Goal: Information Seeking & Learning: Learn about a topic

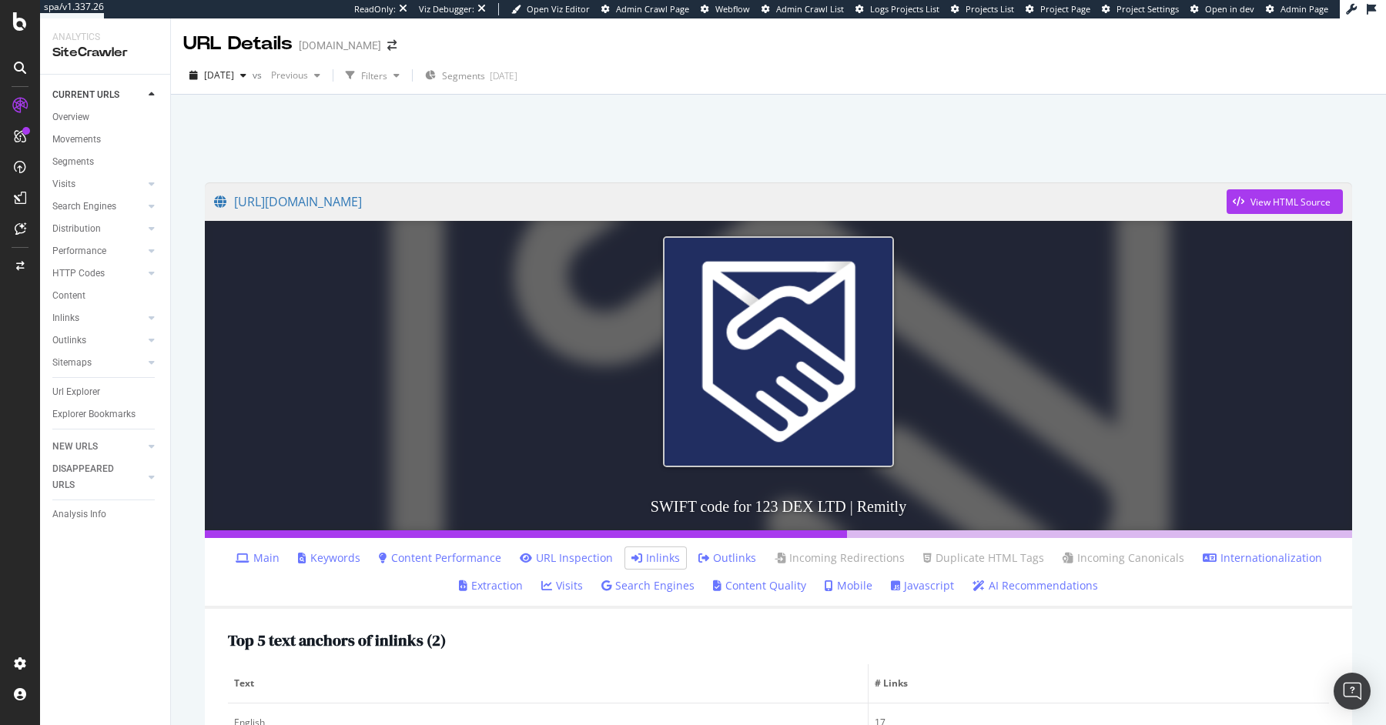
scroll to position [387, 0]
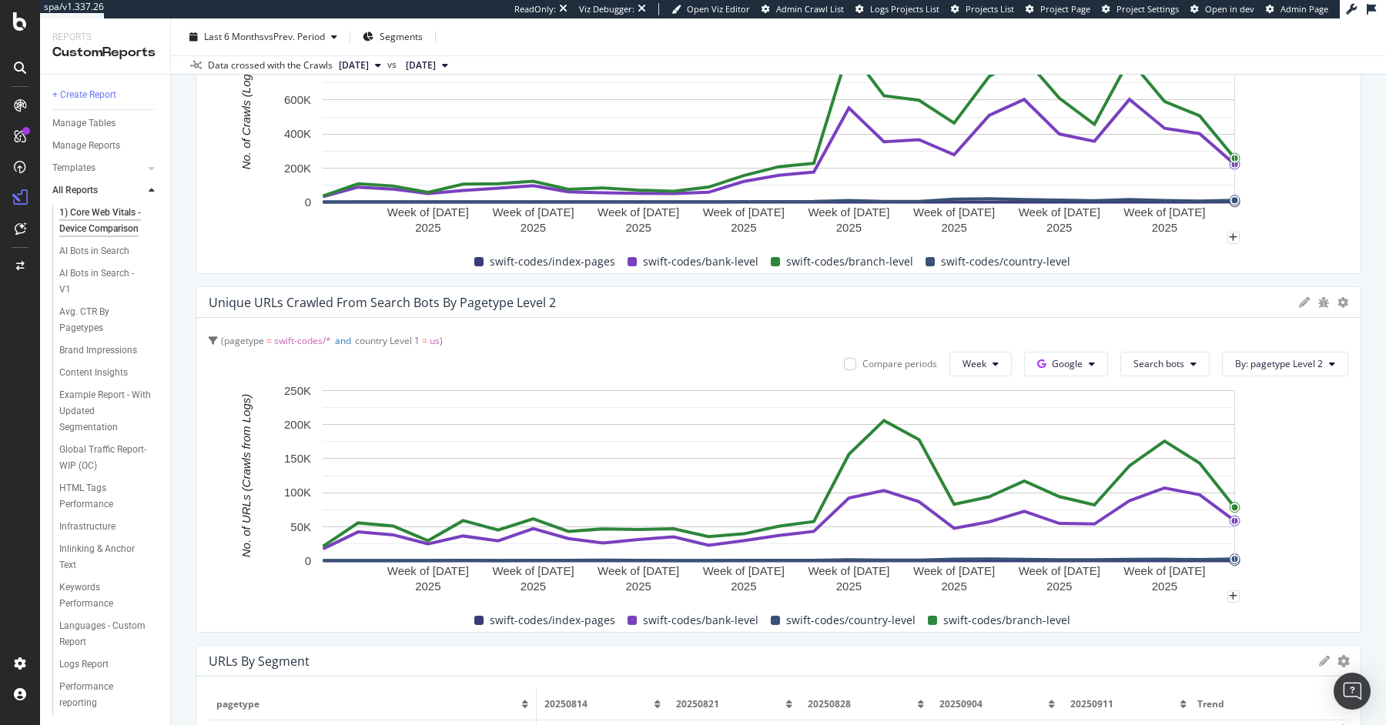
scroll to position [4929, 0]
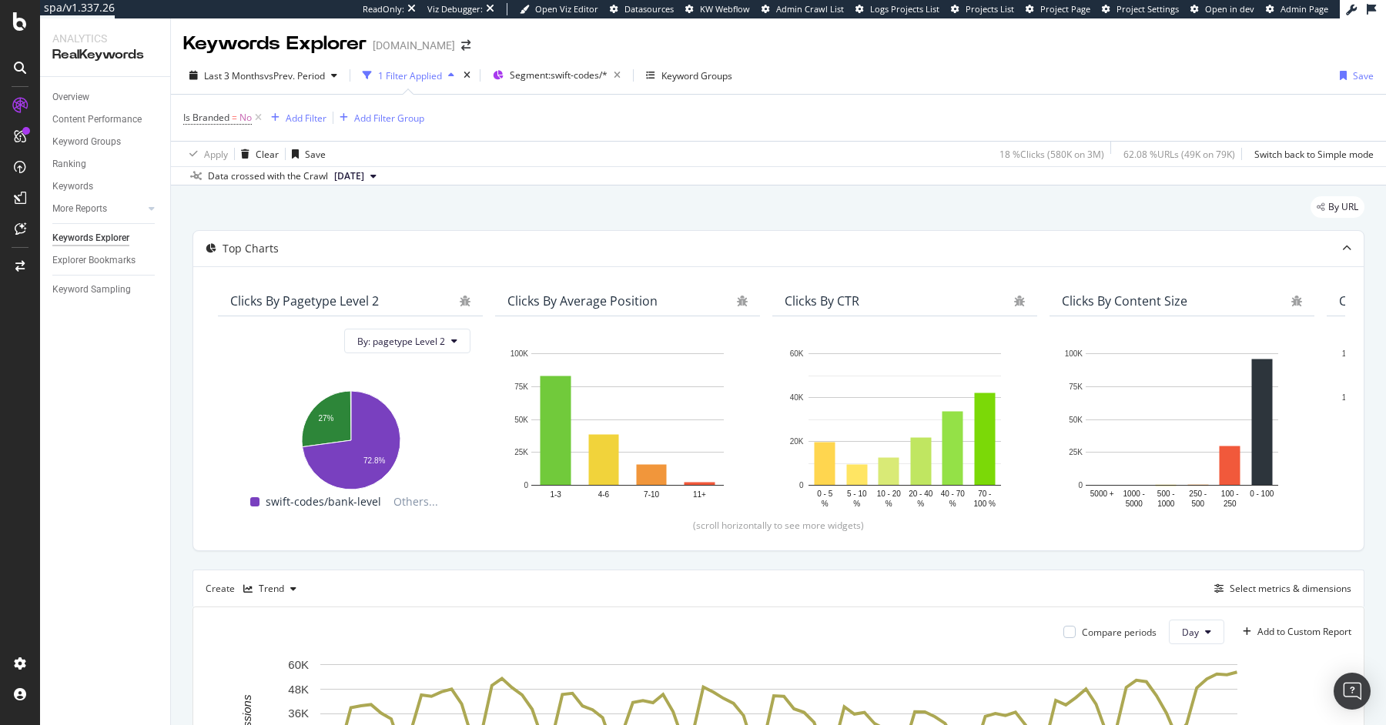
scroll to position [300, 0]
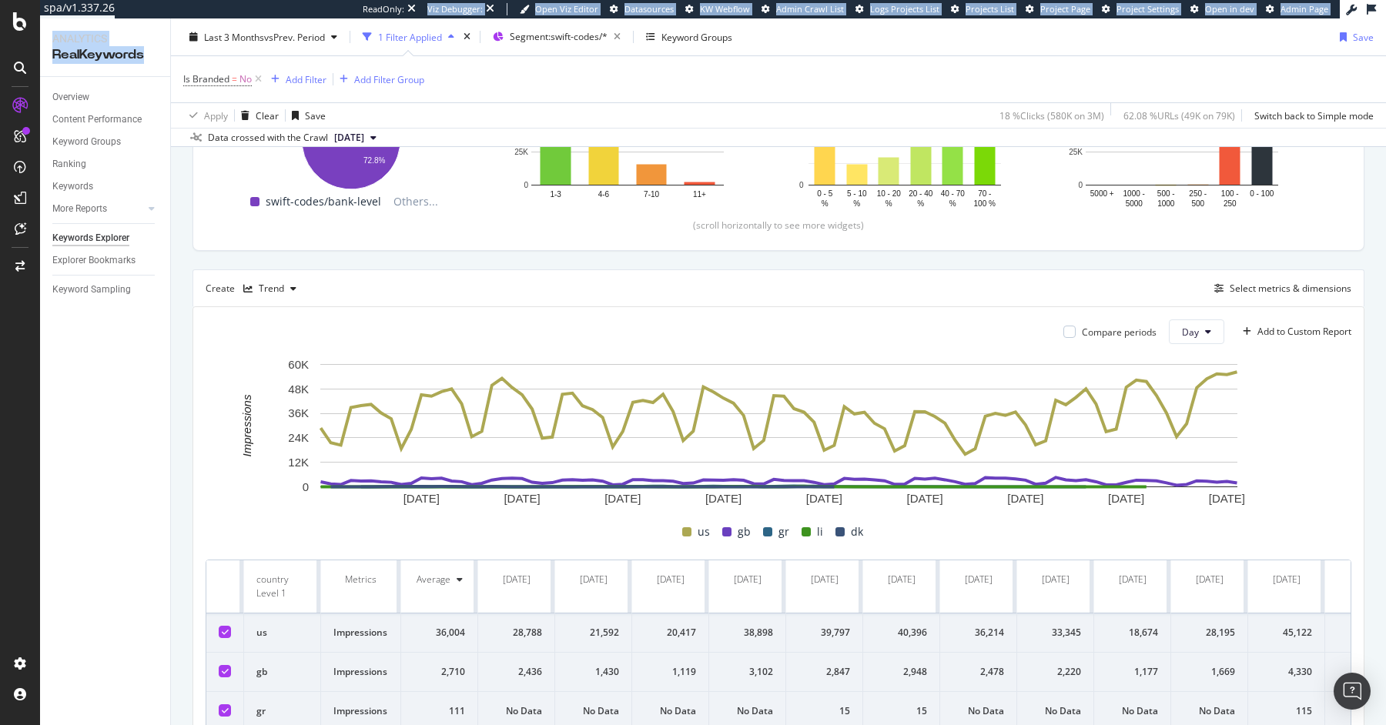
drag, startPoint x: 159, startPoint y: 62, endPoint x: 159, endPoint y: 15, distance: 47.0
click at [159, 15] on div "spa/v1.337.26 ReadOnly: Viz Debugger: Open Viz Editor Datasources KW Webflow Ad…" at bounding box center [713, 362] width 1346 height 725
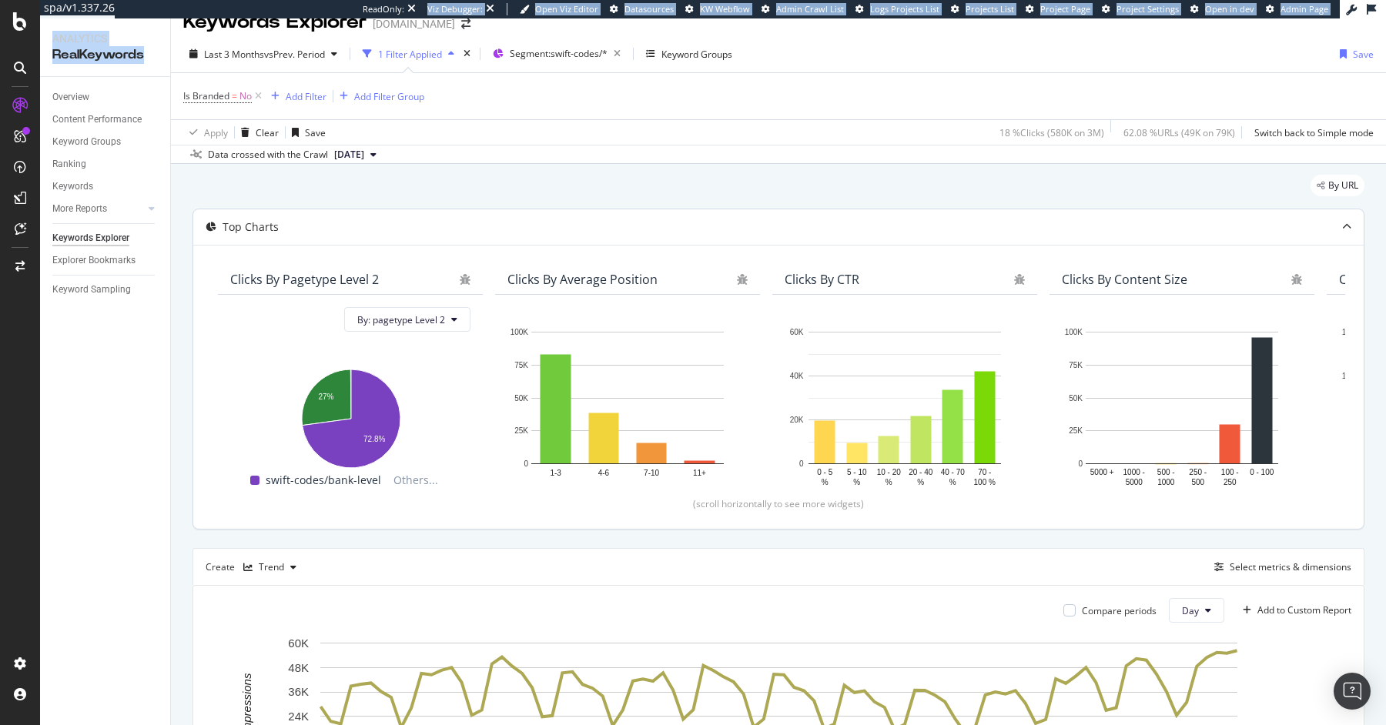
scroll to position [0, 0]
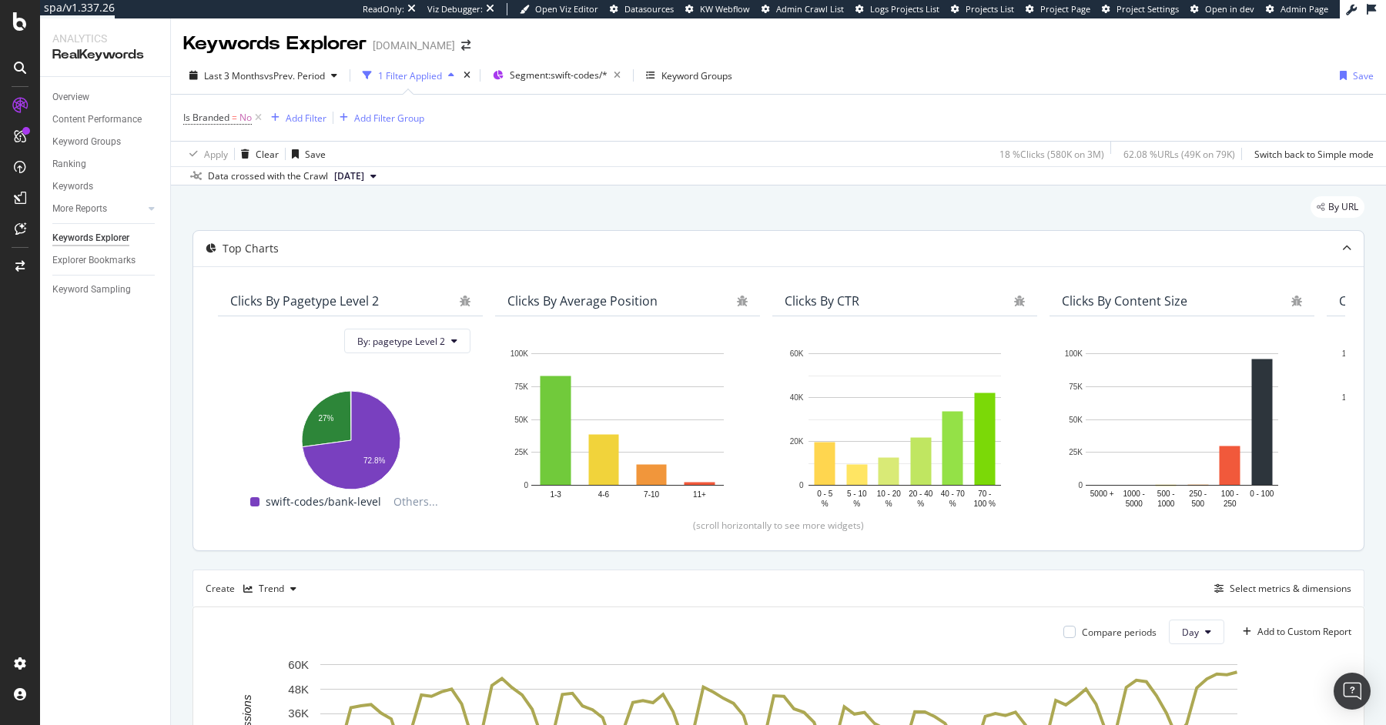
click at [206, 241] on div at bounding box center [211, 248] width 11 height 15
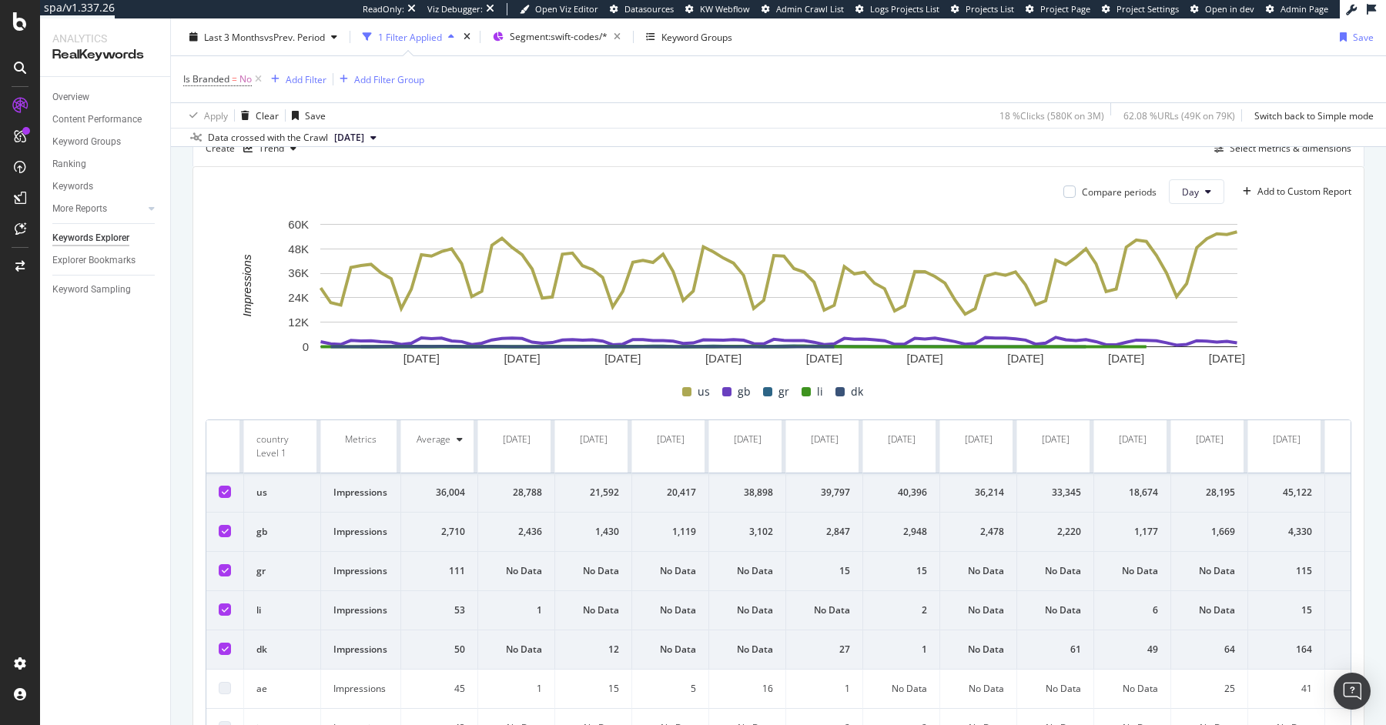
scroll to position [133, 0]
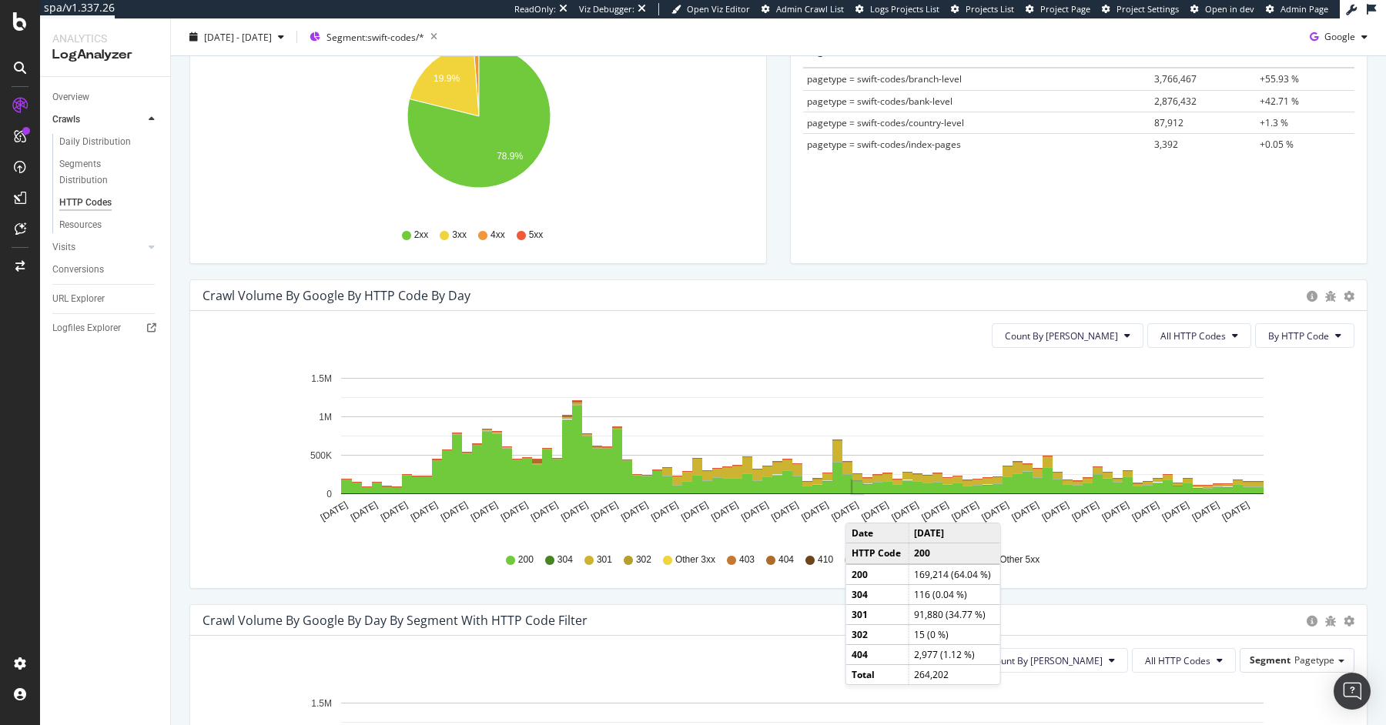
scroll to position [275, 0]
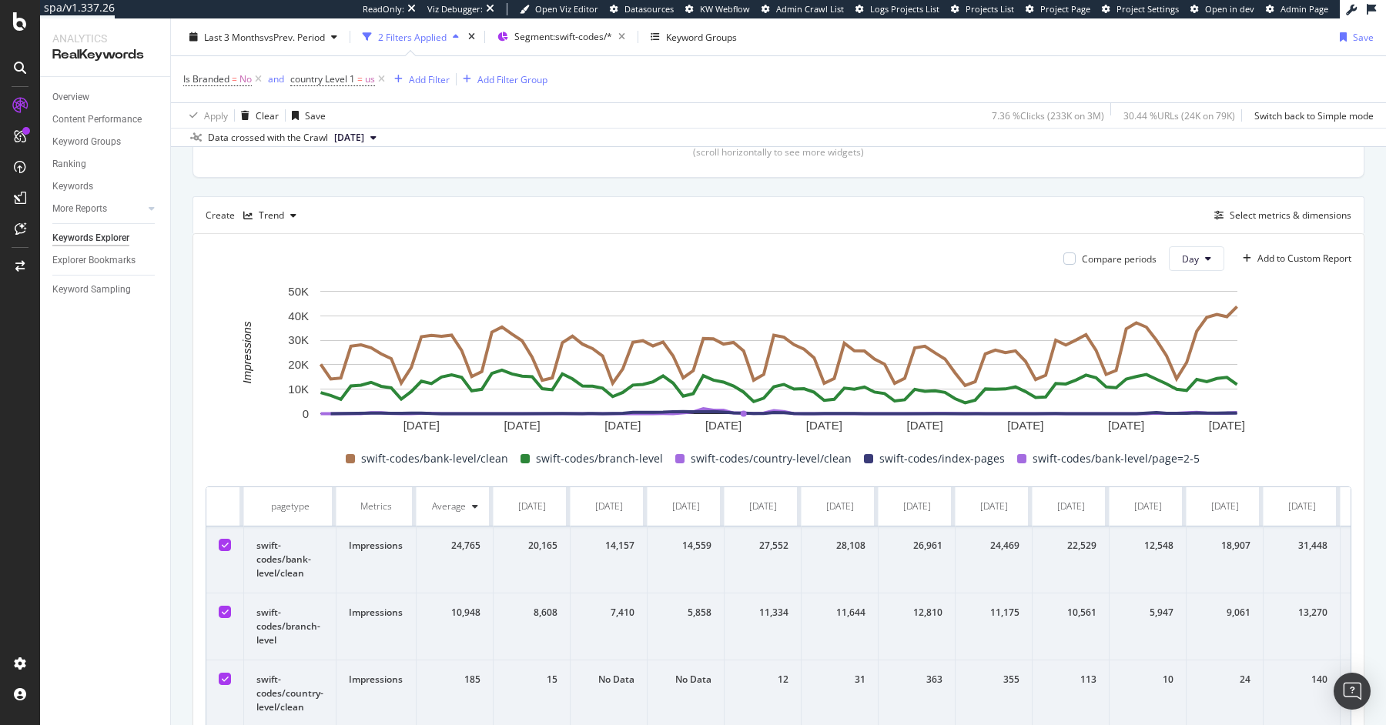
scroll to position [378, 0]
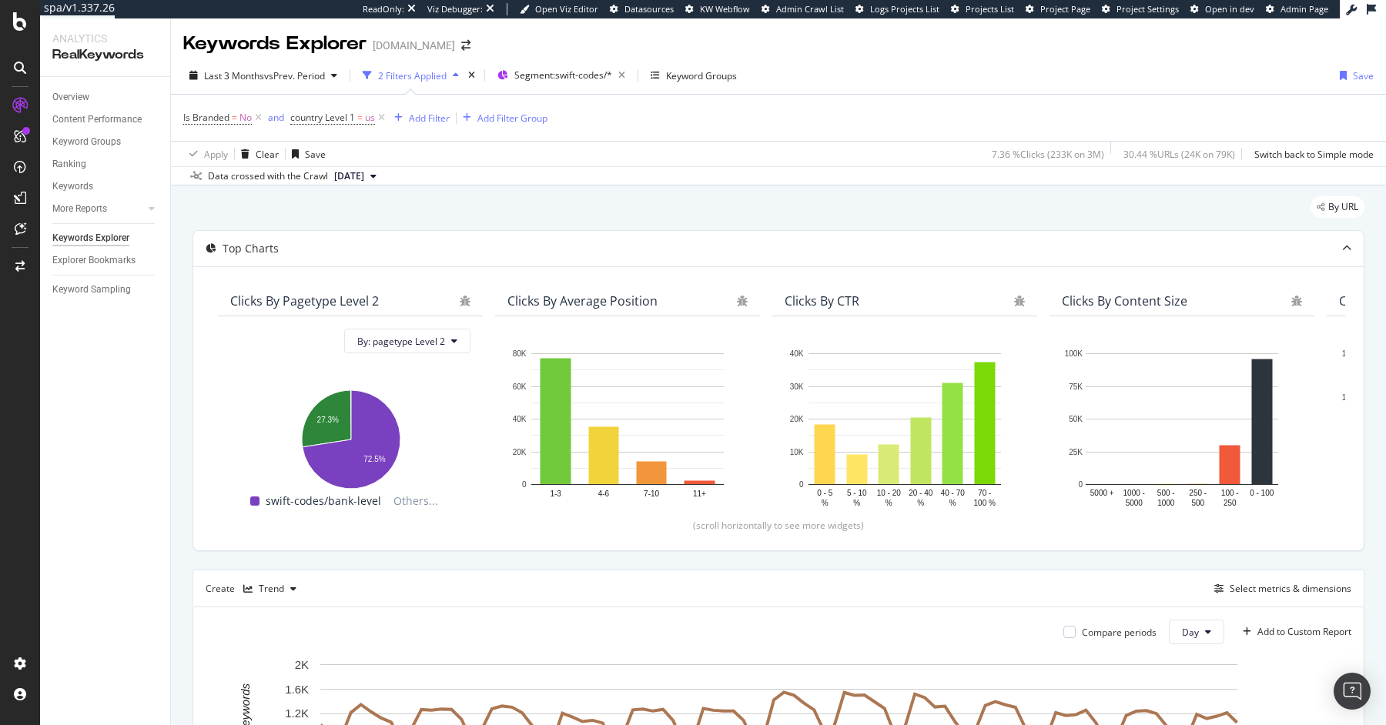
scroll to position [378, 0]
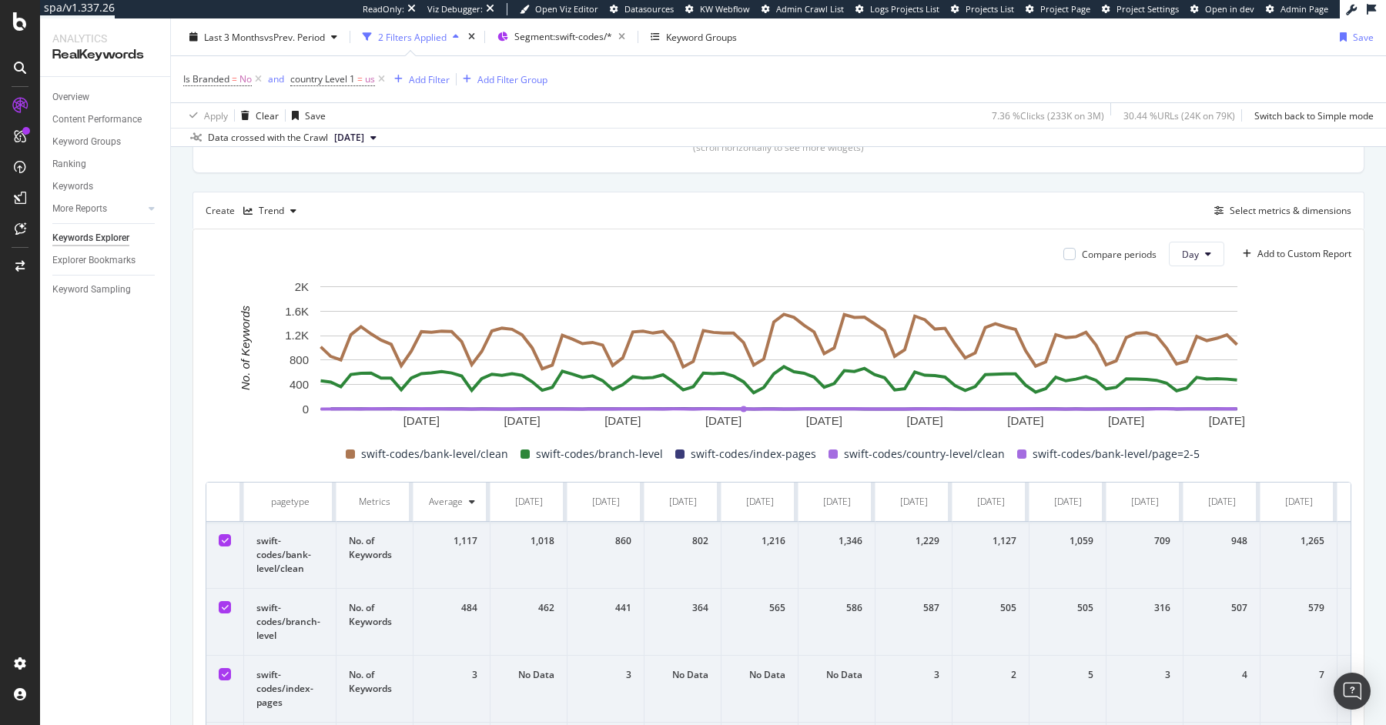
click at [1273, 219] on div "Create Trend Select metrics & dimensions" at bounding box center [779, 210] width 1172 height 37
click at [1272, 207] on div "Select metrics & dimensions" at bounding box center [1291, 210] width 122 height 13
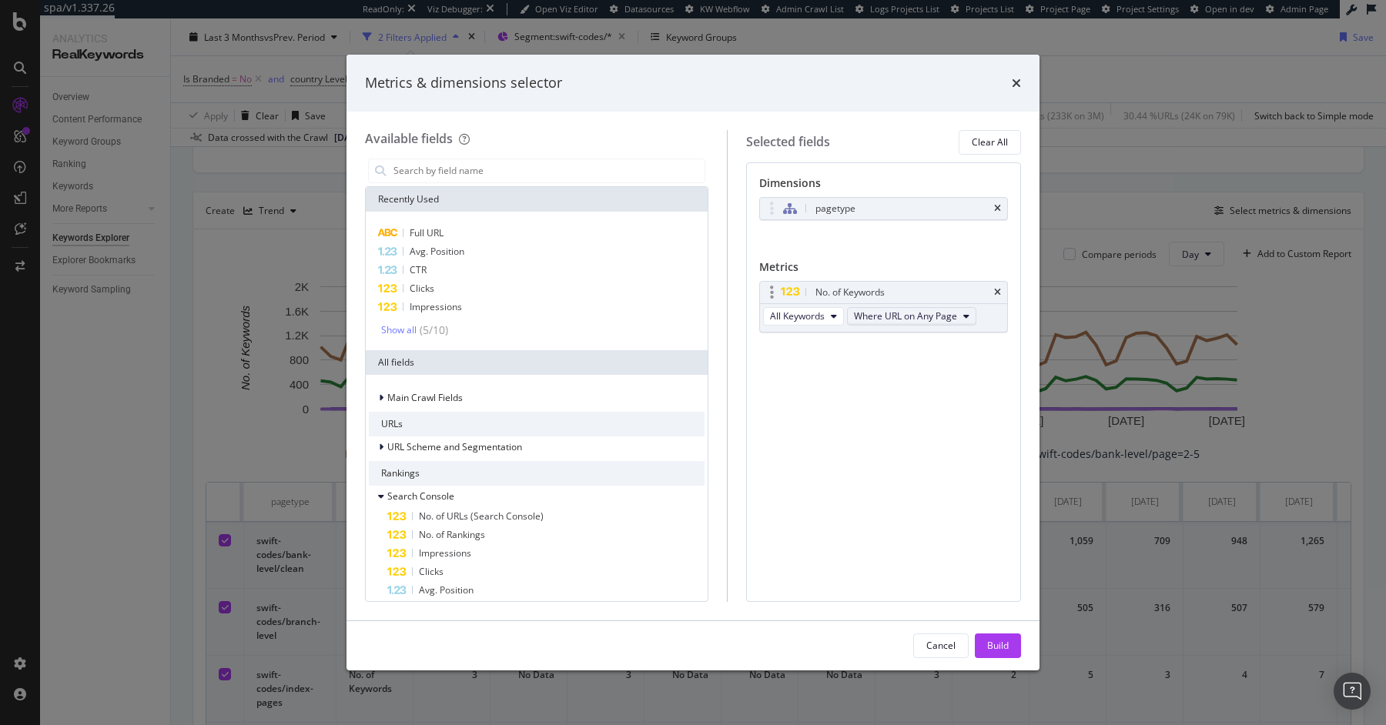
click at [894, 317] on span "Where URL on Any Page" at bounding box center [905, 316] width 103 height 13
click at [1007, 643] on div "Build" at bounding box center [998, 645] width 22 height 13
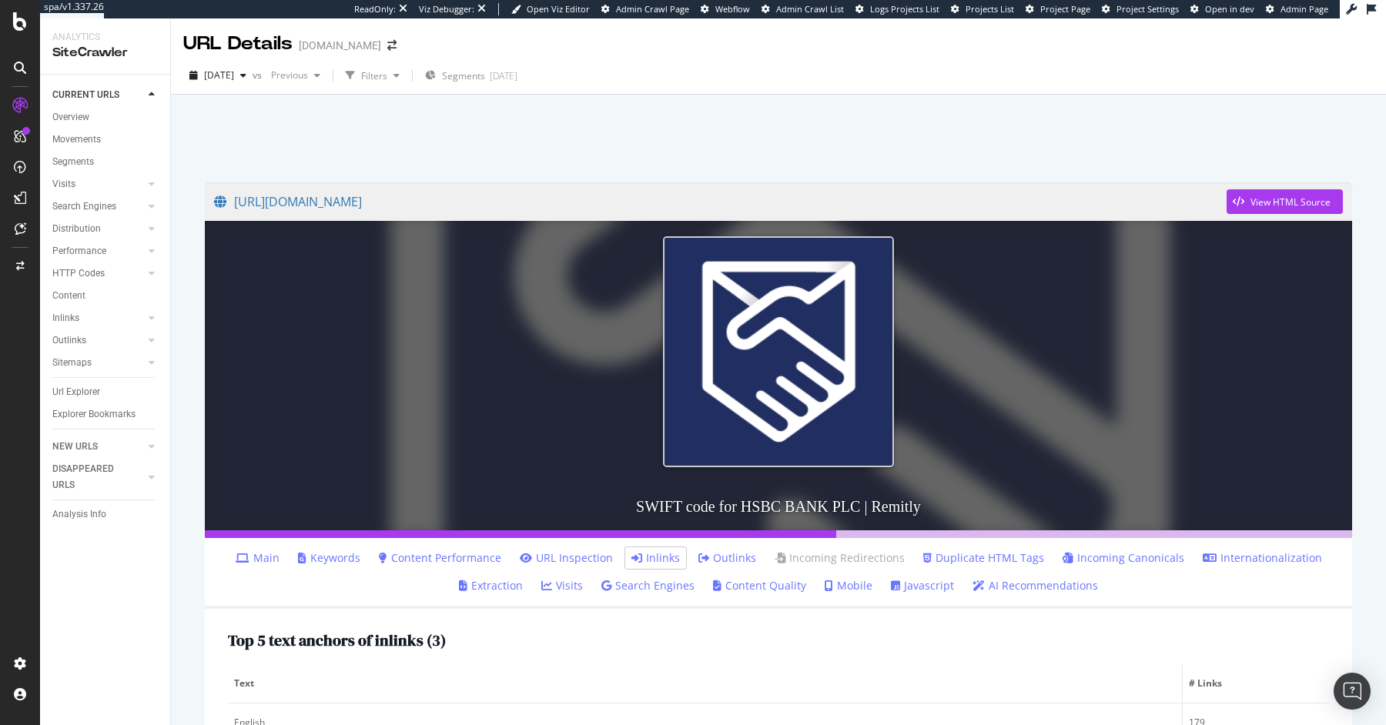
scroll to position [10016, 0]
click at [296, 112] on div at bounding box center [778, 134] width 1178 height 65
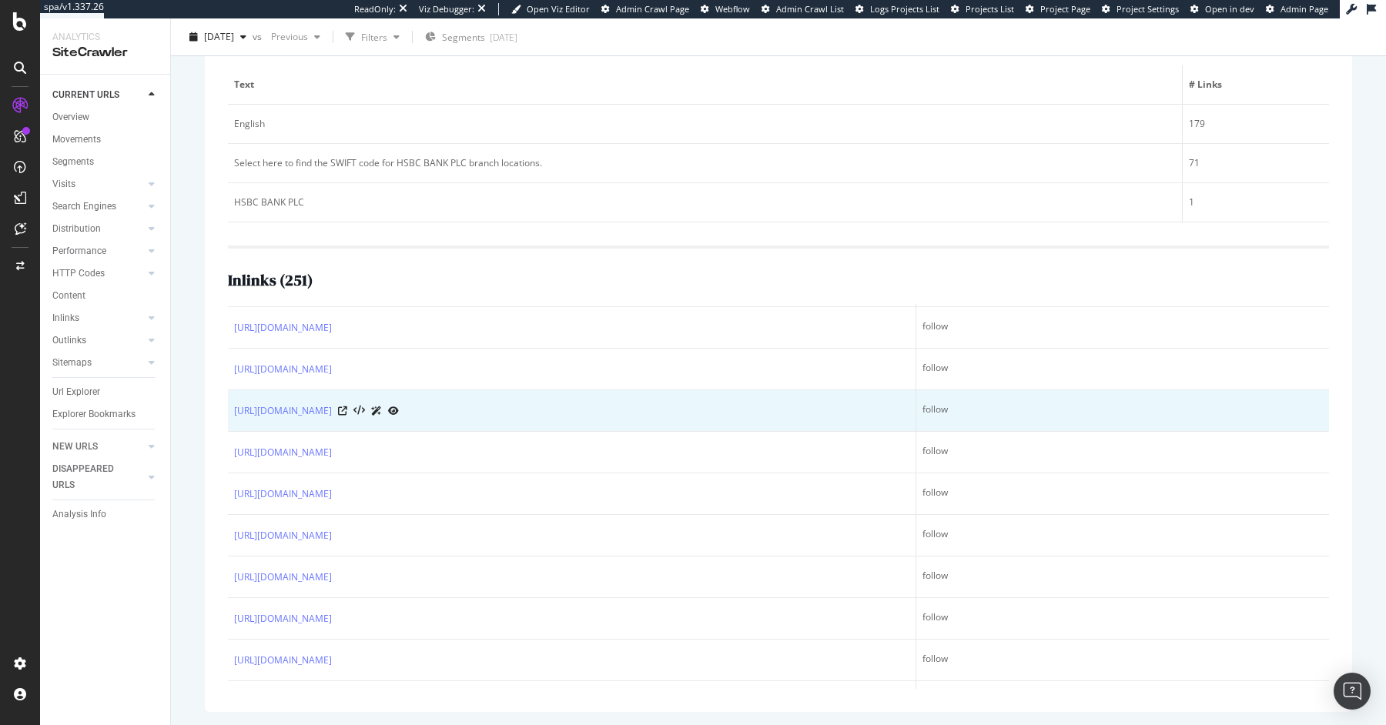
scroll to position [10015, 0]
